Goal: Task Accomplishment & Management: Use online tool/utility

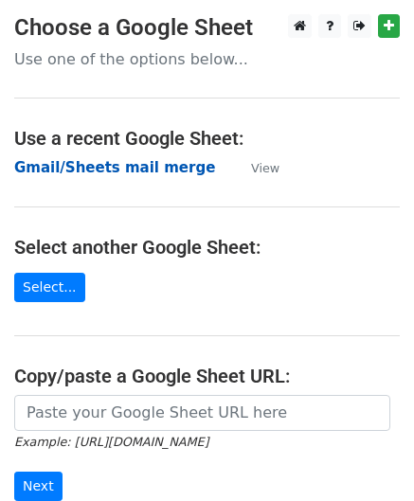
click at [159, 169] on strong "Gmail/Sheets mail merge" at bounding box center [114, 167] width 201 height 17
click at [98, 169] on strong "Gmail/Sheets mail merge" at bounding box center [114, 167] width 201 height 17
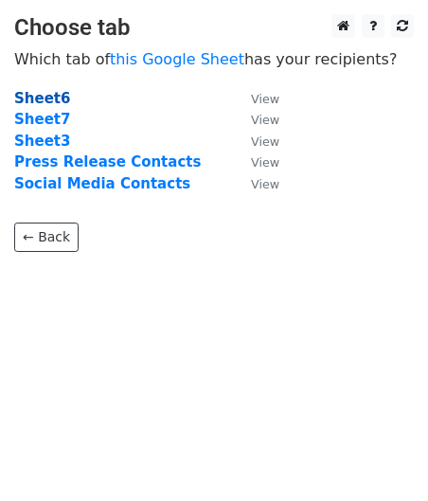
click at [55, 97] on strong "Sheet6" at bounding box center [42, 98] width 56 height 17
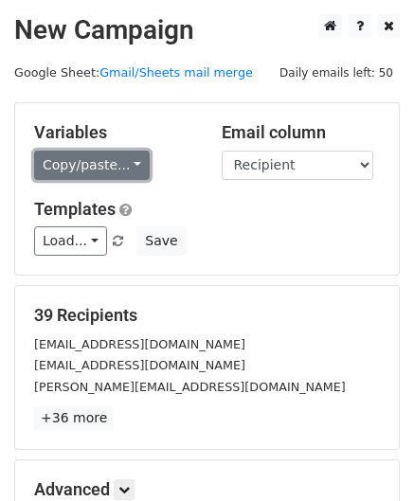
click at [125, 164] on link "Copy/paste..." at bounding box center [91, 164] width 115 height 29
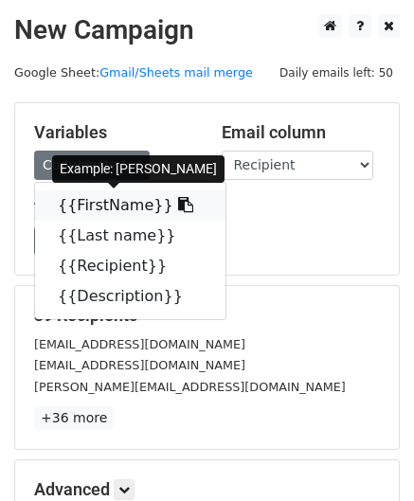
click at [118, 202] on link "{{FirstName}}" at bounding box center [130, 205] width 190 height 30
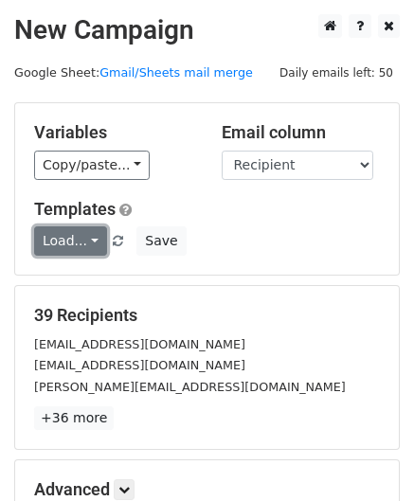
click at [89, 242] on link "Load..." at bounding box center [70, 240] width 73 height 29
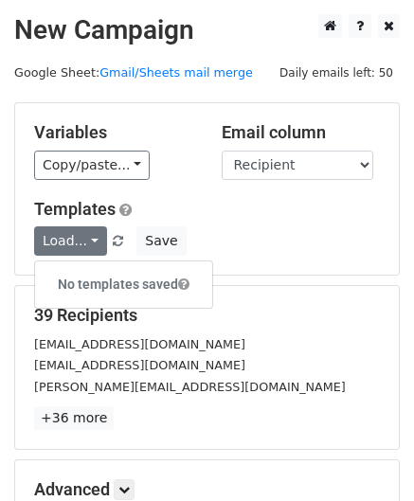
click at [237, 243] on div "Load... No templates saved Save" at bounding box center [207, 240] width 374 height 29
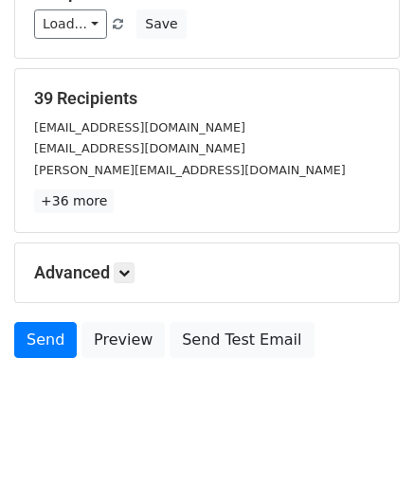
scroll to position [231, 0]
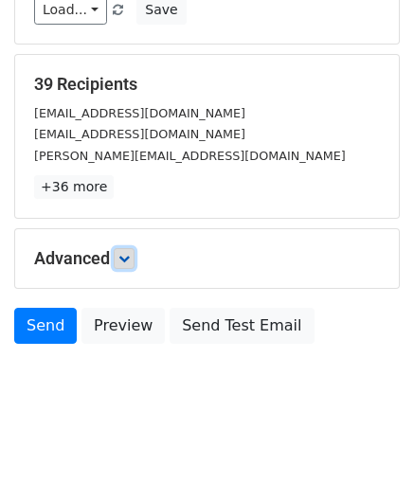
click at [129, 265] on link at bounding box center [124, 258] width 21 height 21
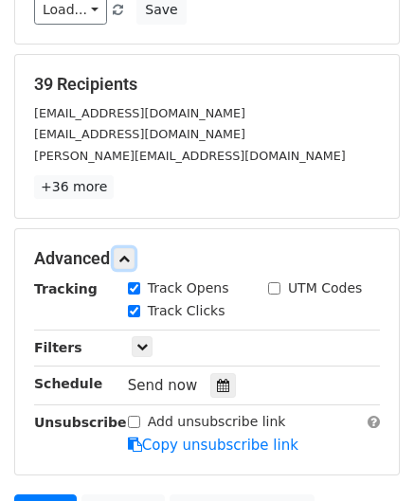
scroll to position [326, 0]
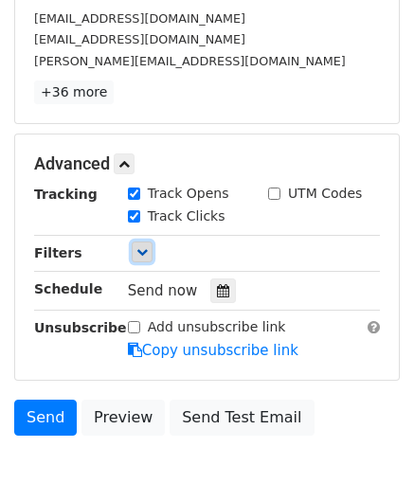
click at [148, 245] on link at bounding box center [142, 251] width 21 height 21
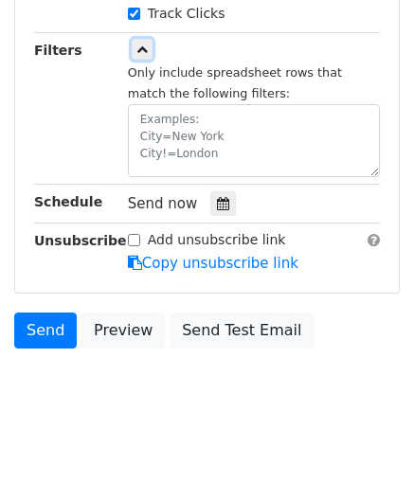
scroll to position [531, 0]
